Goal: Navigation & Orientation: Find specific page/section

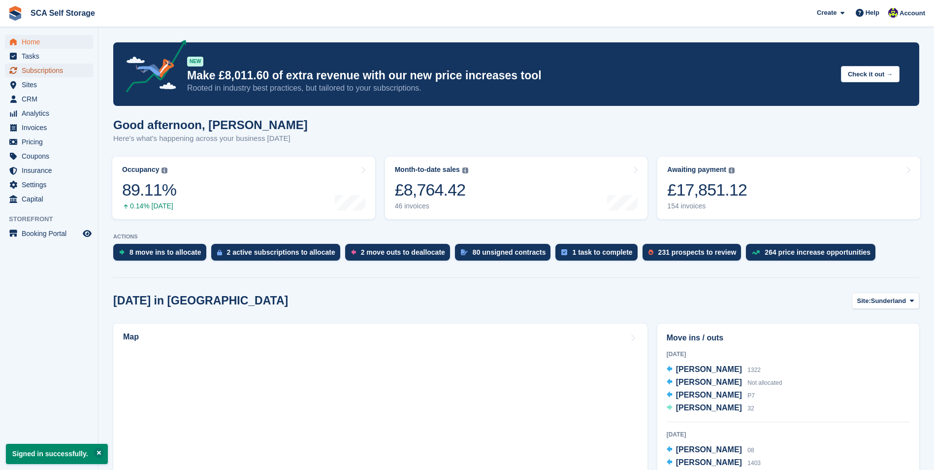
click at [72, 72] on span "Subscriptions" at bounding box center [51, 71] width 59 height 14
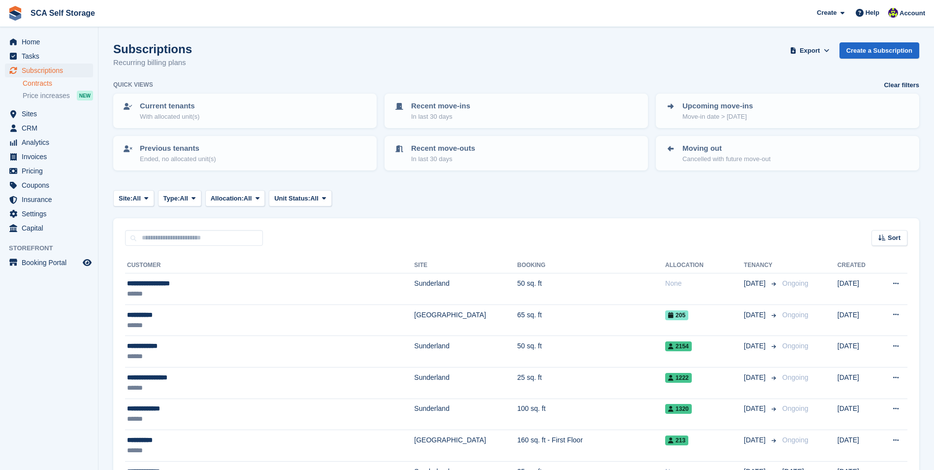
click at [64, 84] on link "Contracts" at bounding box center [58, 83] width 70 height 9
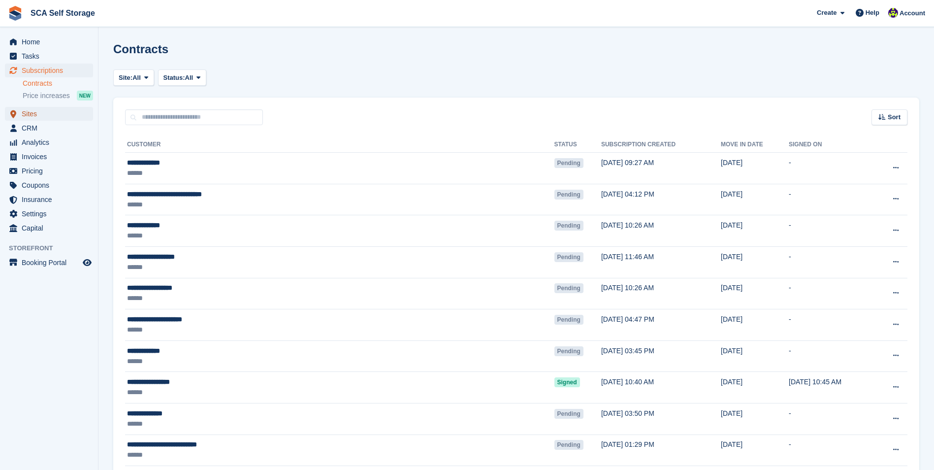
click at [43, 118] on span "Sites" at bounding box center [51, 114] width 59 height 14
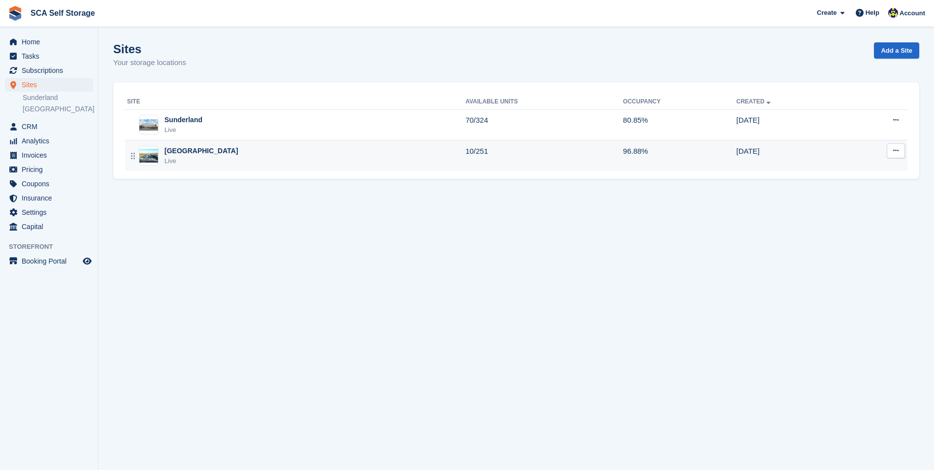
click at [236, 149] on div "Sheffield Live" at bounding box center [296, 156] width 338 height 20
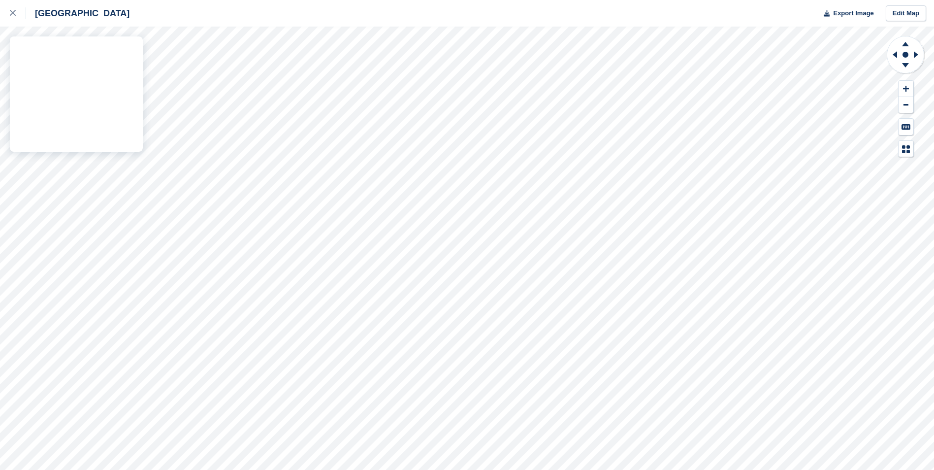
click at [113, 135] on div "Sheffield Export Image Edit Map" at bounding box center [467, 235] width 934 height 470
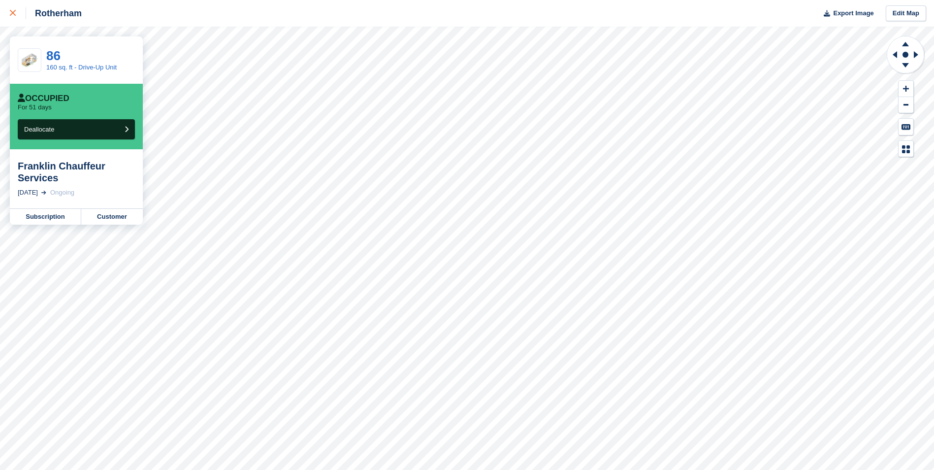
click at [16, 12] on div at bounding box center [18, 13] width 16 height 12
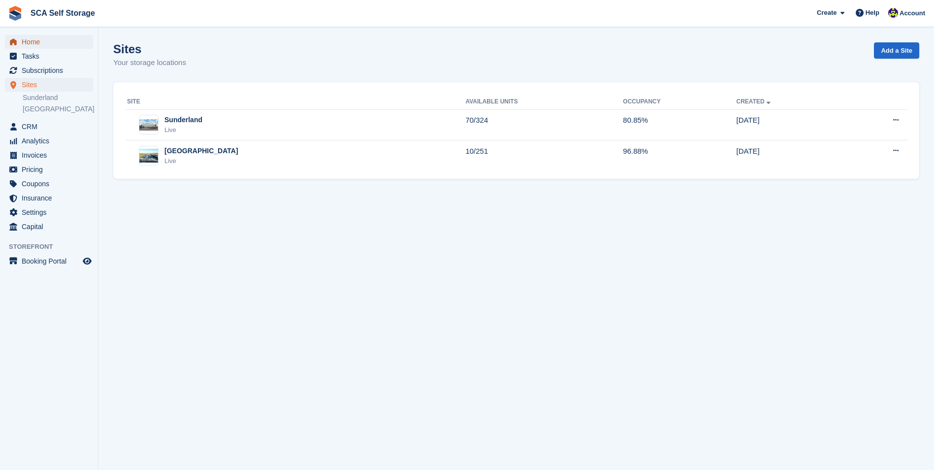
click at [52, 39] on span "Home" at bounding box center [51, 42] width 59 height 14
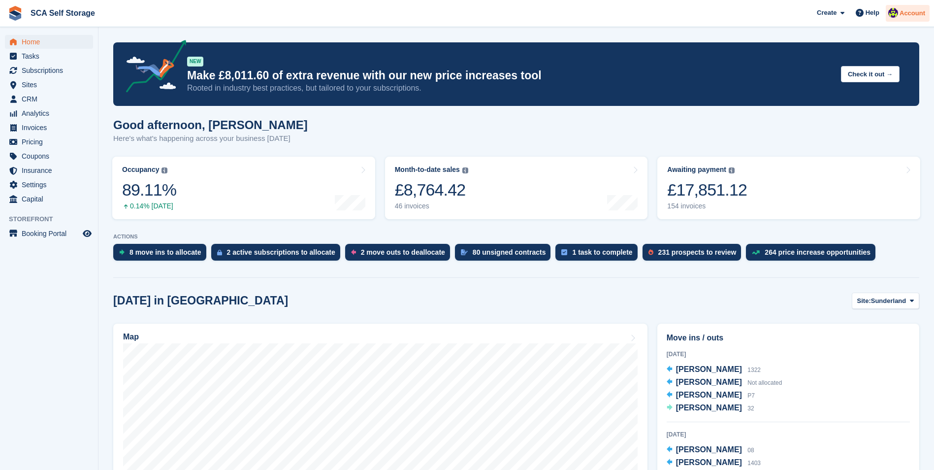
click at [891, 11] on img at bounding box center [894, 13] width 10 height 10
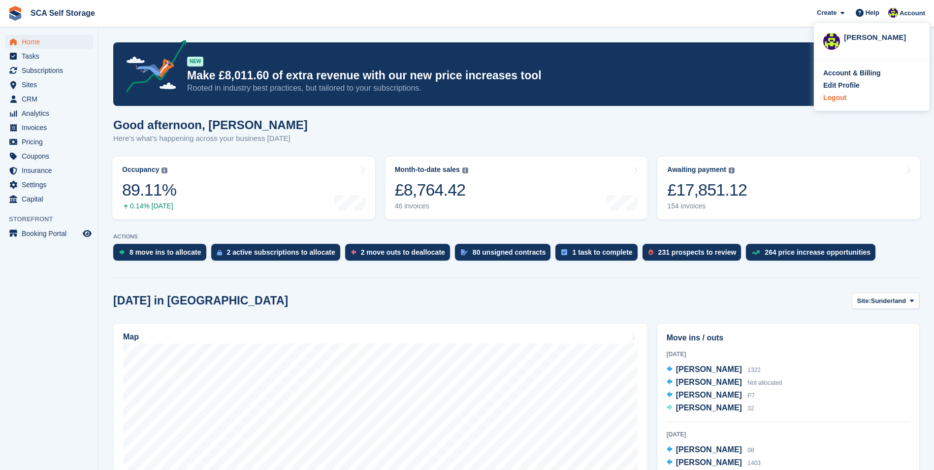
click at [837, 100] on div "Logout" at bounding box center [835, 98] width 23 height 10
